Goal: Find specific page/section: Find specific page/section

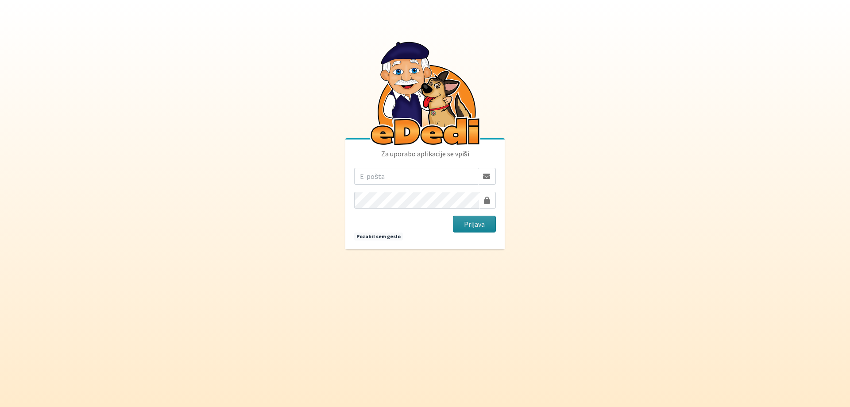
type input "[EMAIL_ADDRESS][DOMAIN_NAME]"
click at [475, 228] on button "Prijava" at bounding box center [474, 223] width 43 height 17
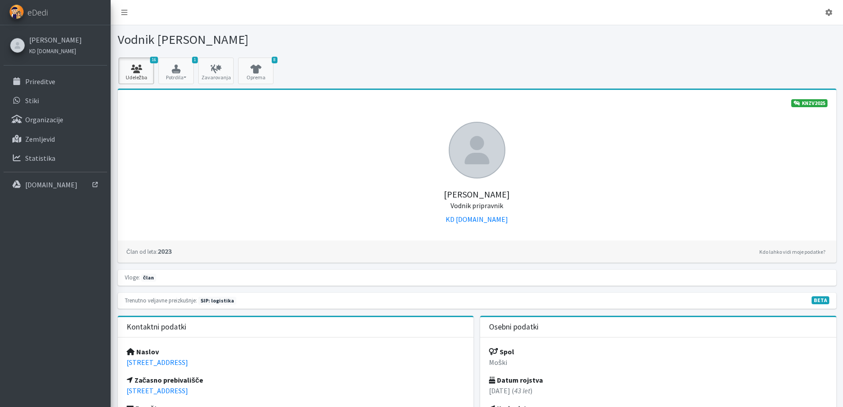
click at [137, 72] on icon at bounding box center [136, 69] width 30 height 9
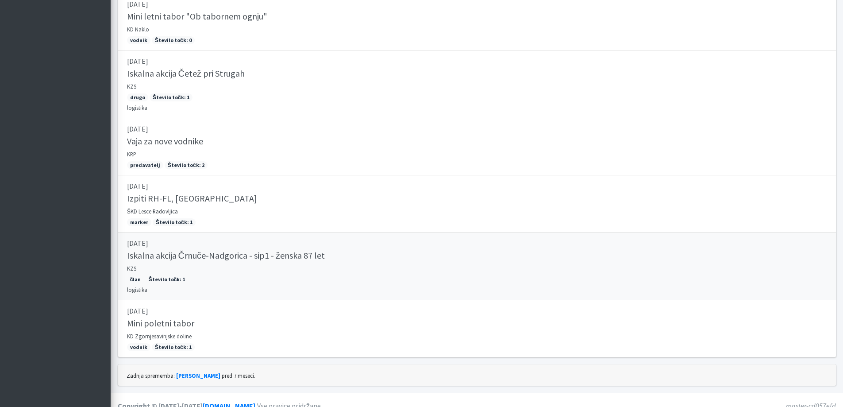
scroll to position [788, 0]
